Goal: Task Accomplishment & Management: Manage account settings

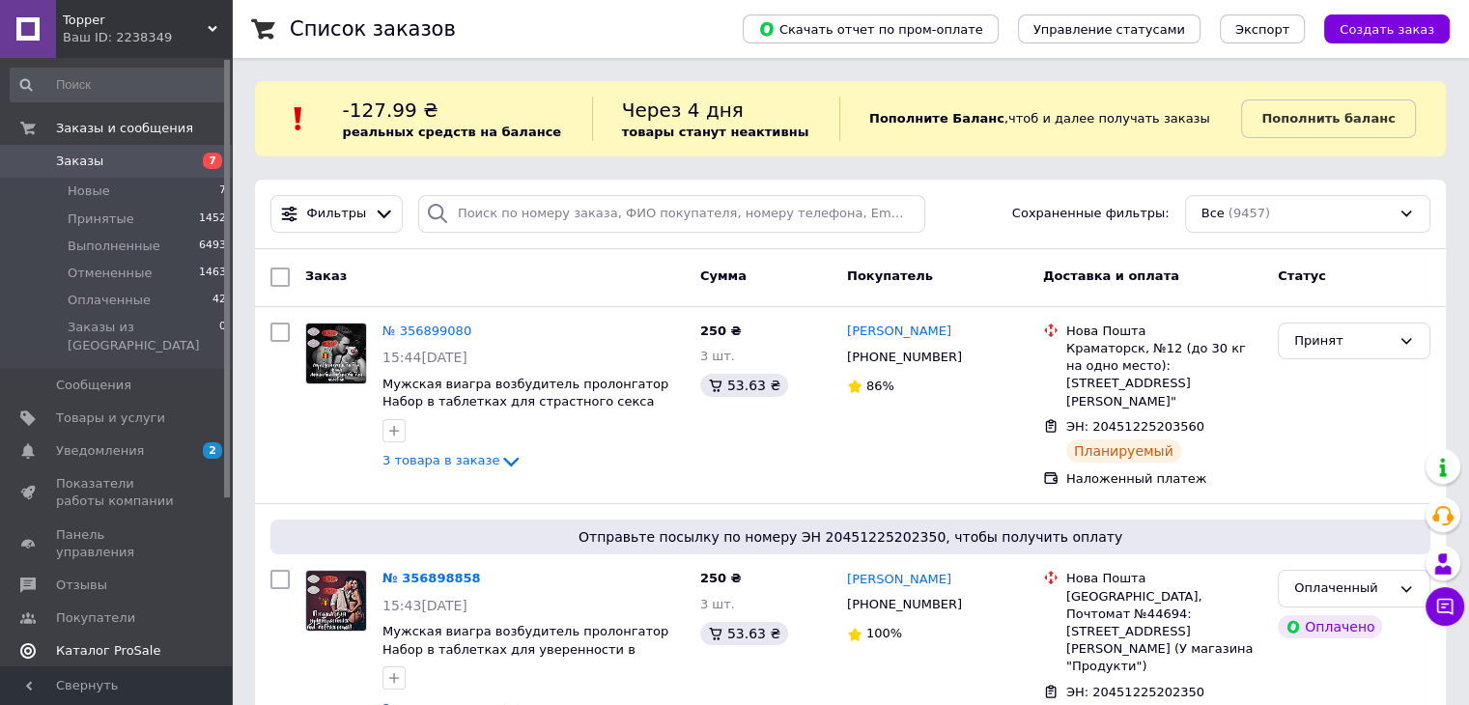
click at [106, 642] on span "Каталог ProSale" at bounding box center [108, 650] width 104 height 17
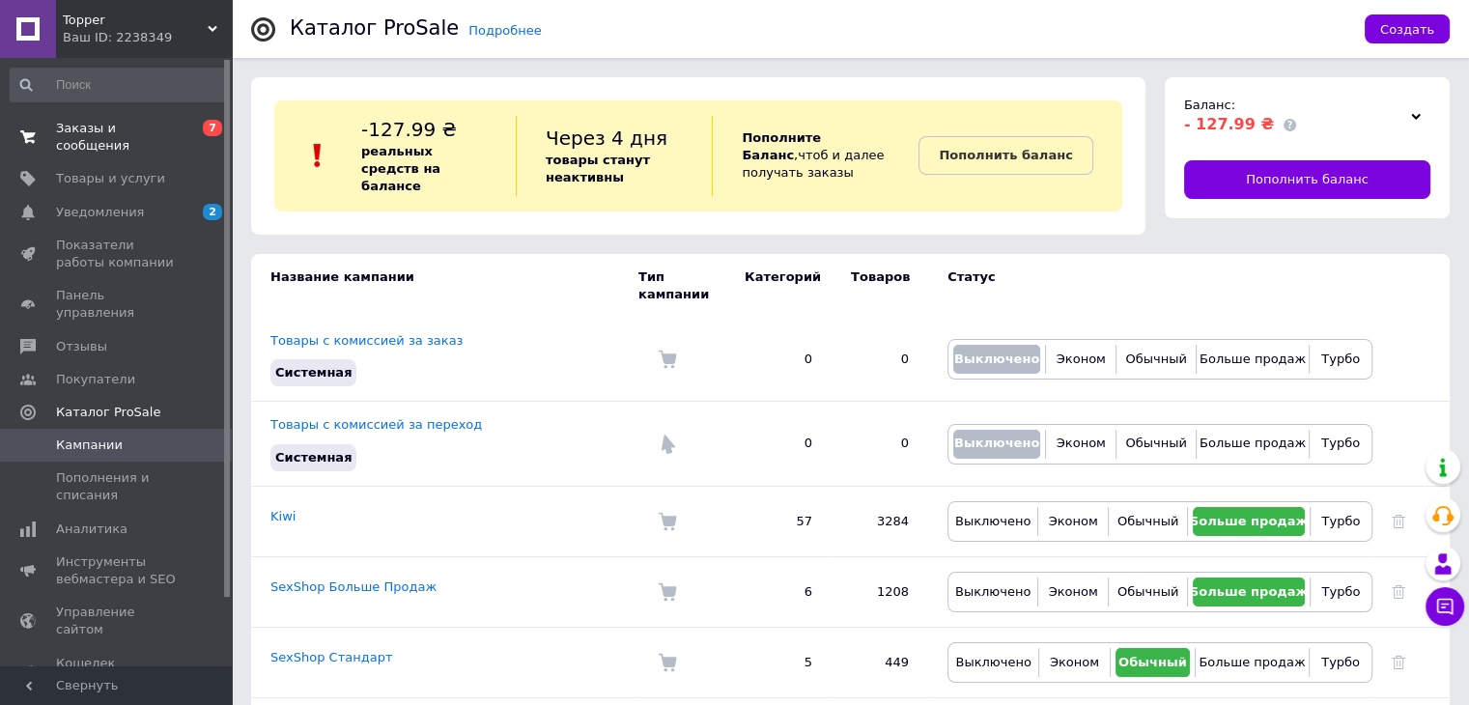
click at [112, 133] on span "Заказы и сообщения" at bounding box center [117, 137] width 123 height 35
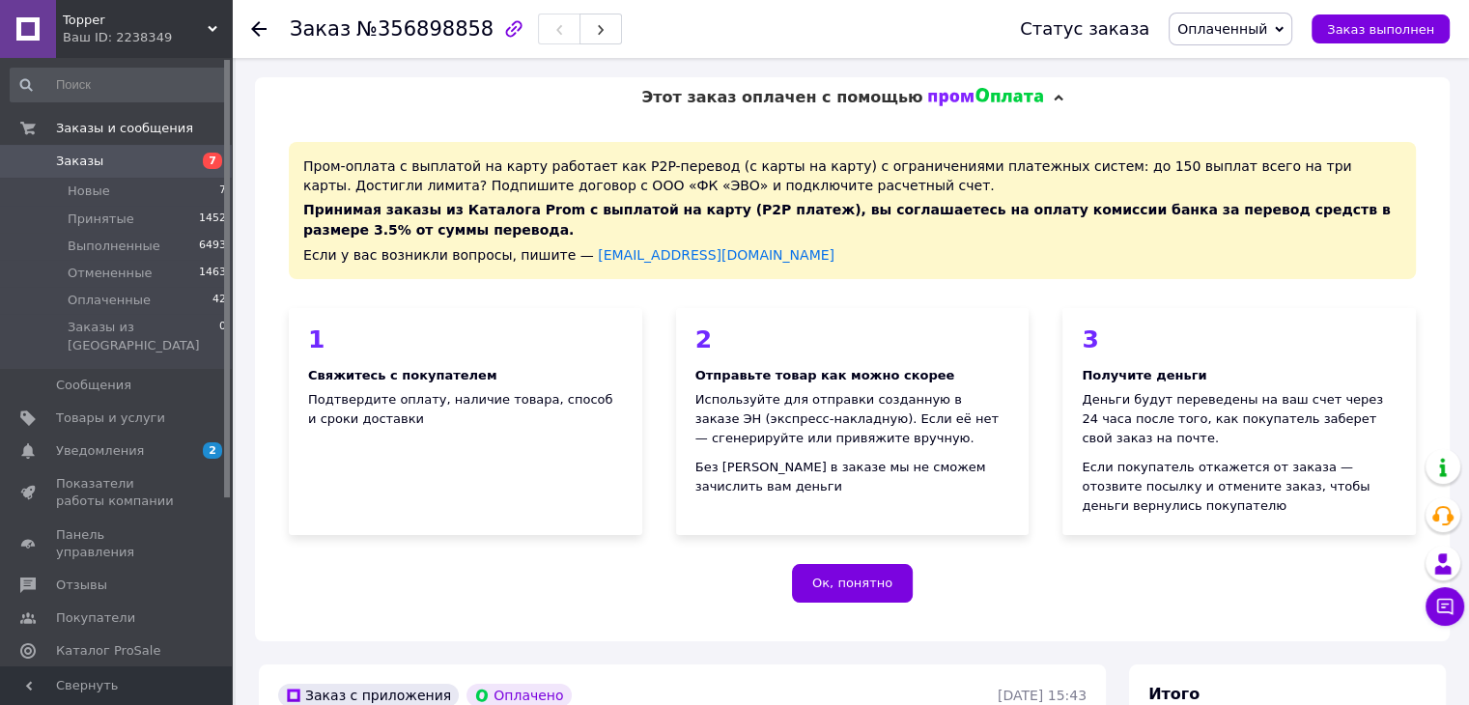
click at [182, 154] on span "7" at bounding box center [205, 161] width 53 height 17
